Goal: Transaction & Acquisition: Purchase product/service

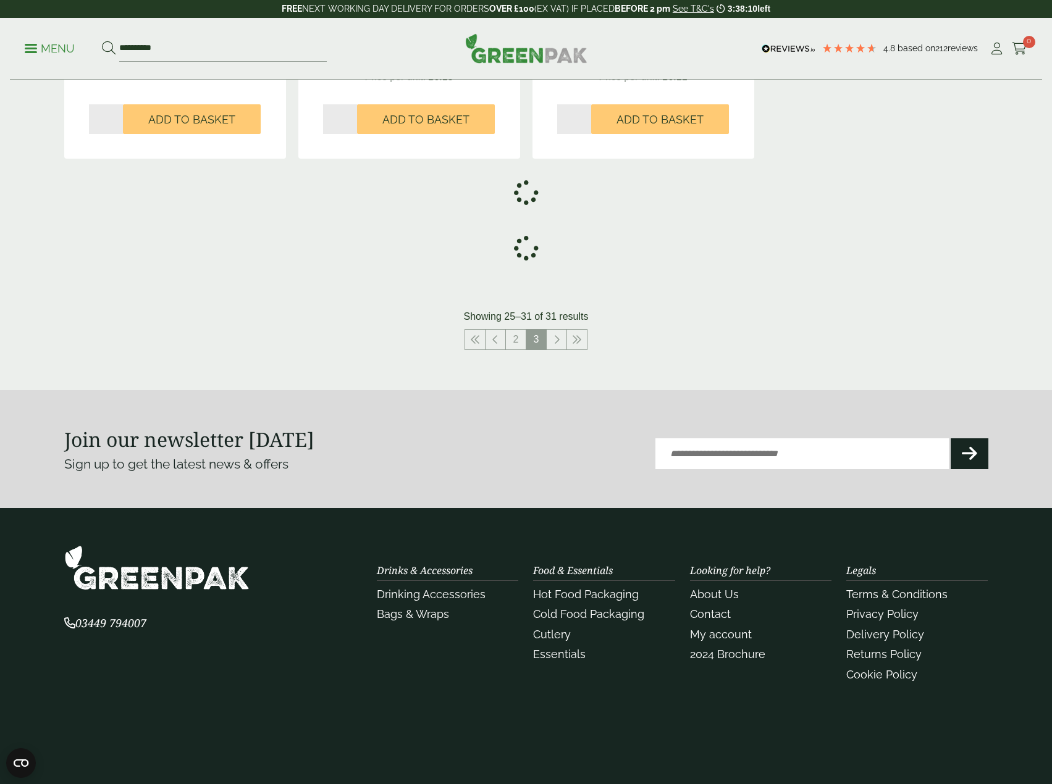
scroll to position [1035, 0]
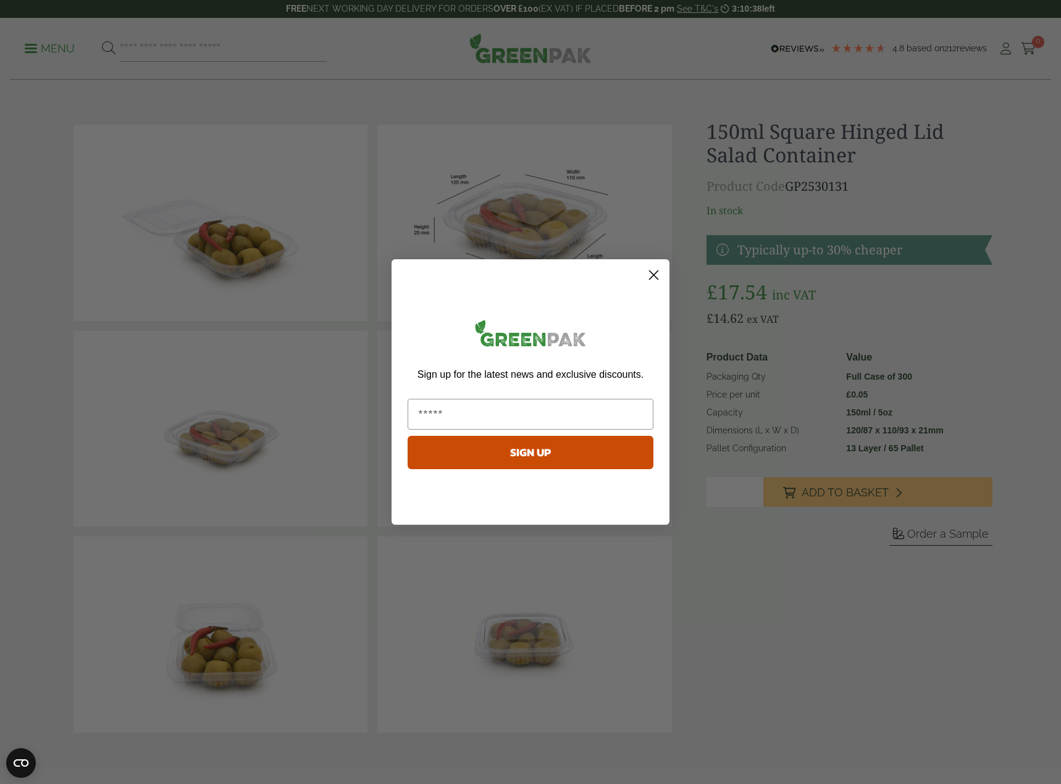
click at [650, 274] on circle "Close dialog" at bounding box center [654, 275] width 20 height 20
